Goal: Task Accomplishment & Management: Manage account settings

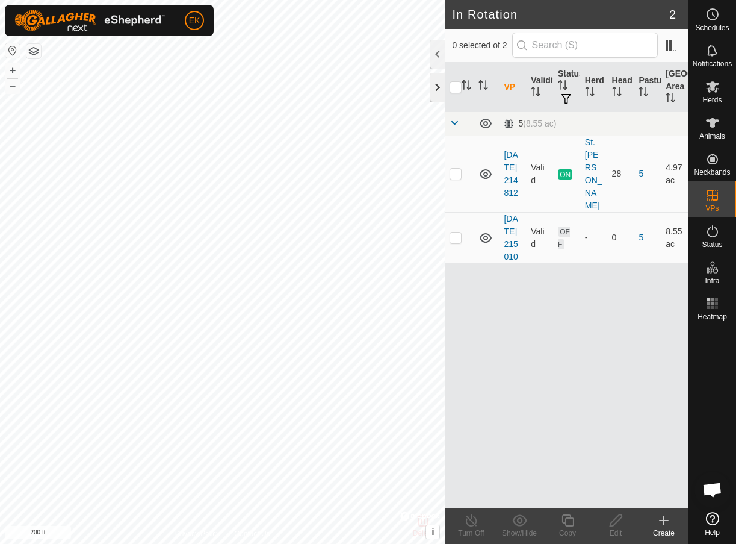
click at [440, 90] on div at bounding box center [437, 87] width 14 height 29
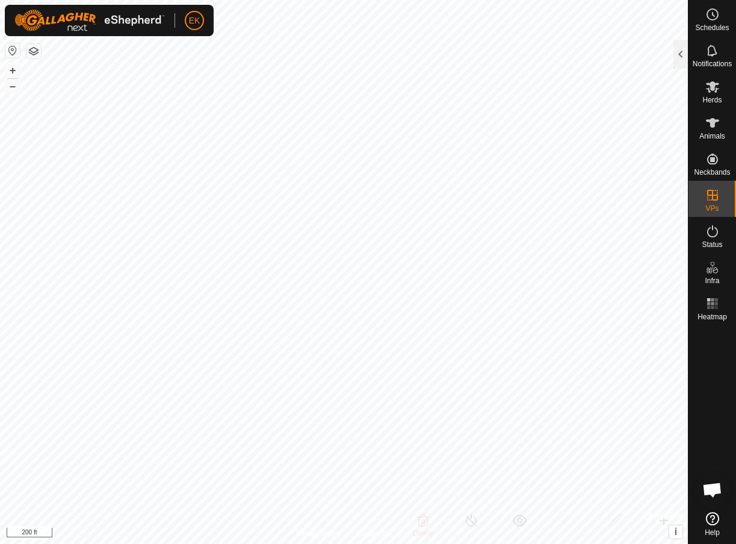
checkbox input "false"
checkbox input "true"
checkbox input "false"
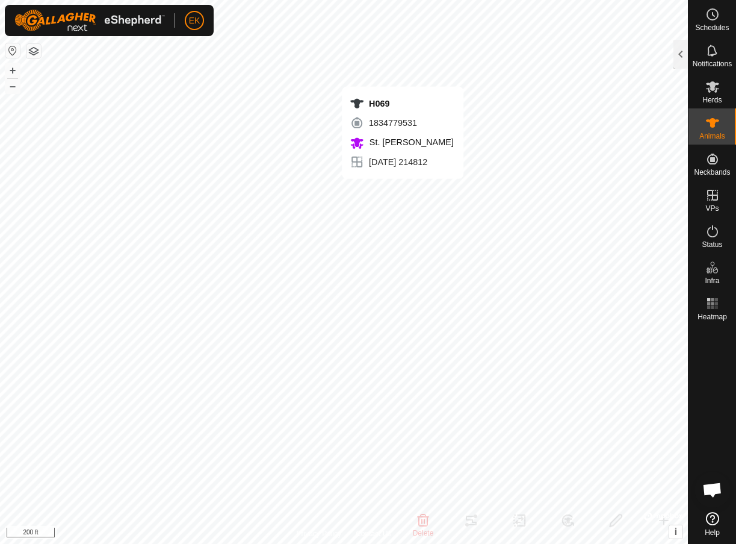
checkbox input "true"
checkbox input "false"
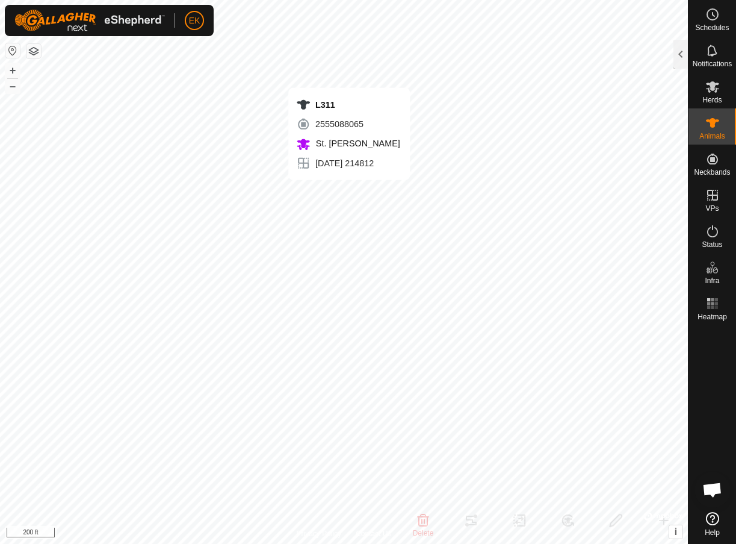
checkbox input "false"
checkbox input "true"
